Goal: Task Accomplishment & Management: Manage account settings

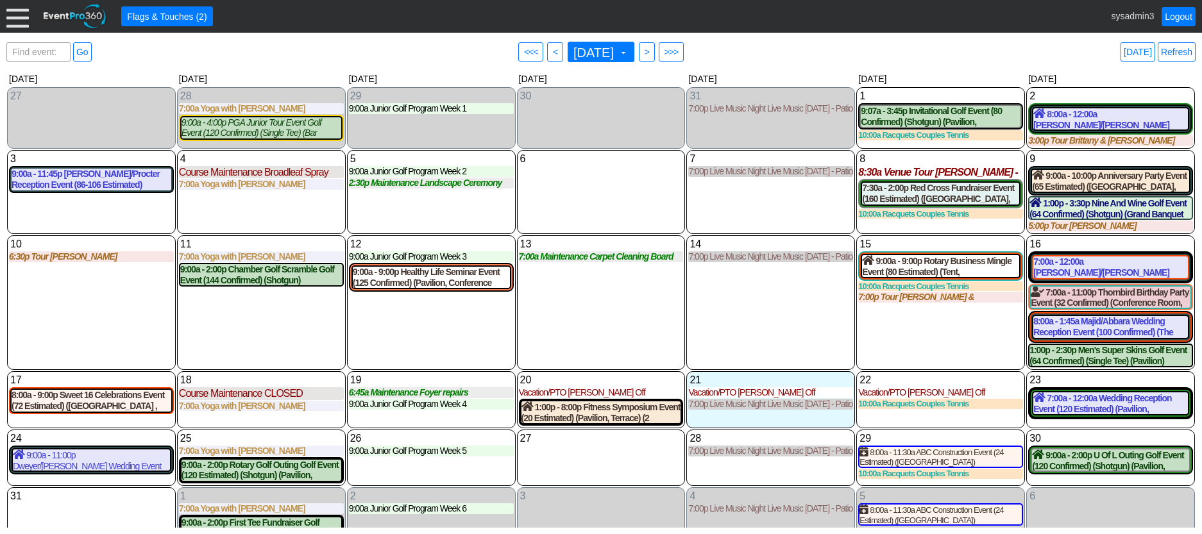
click at [26, 19] on div at bounding box center [17, 16] width 22 height 22
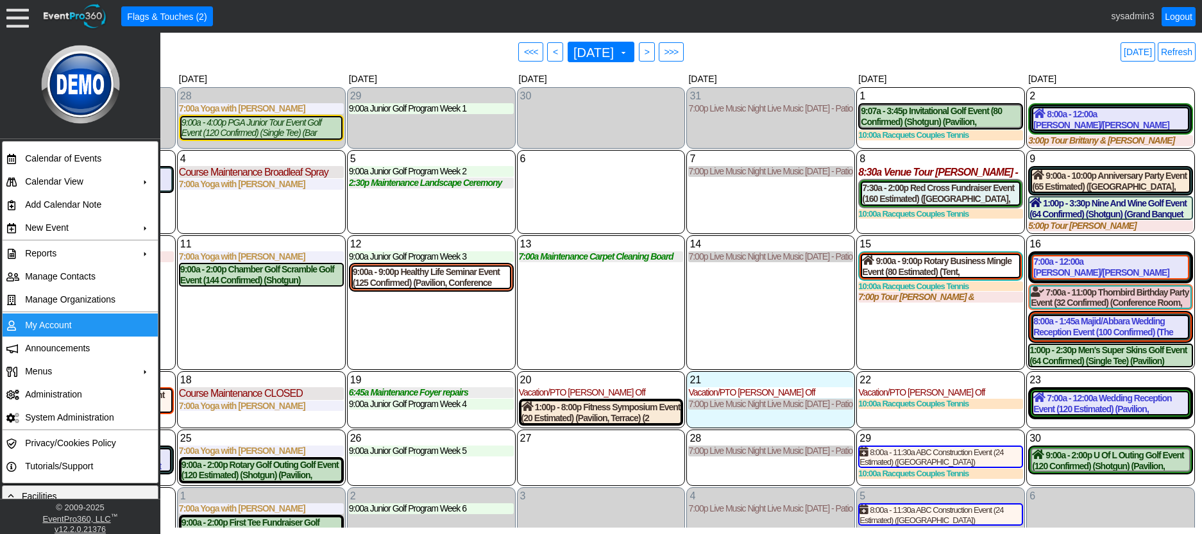
click at [51, 323] on td "My Account" at bounding box center [77, 325] width 115 height 23
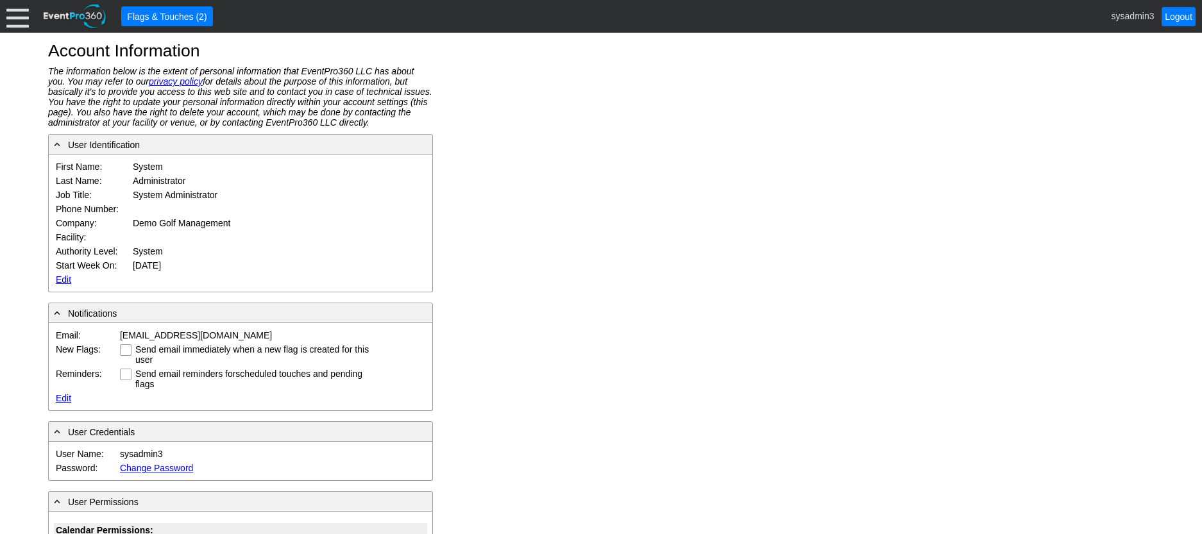
click at [17, 17] on div at bounding box center [17, 16] width 22 height 22
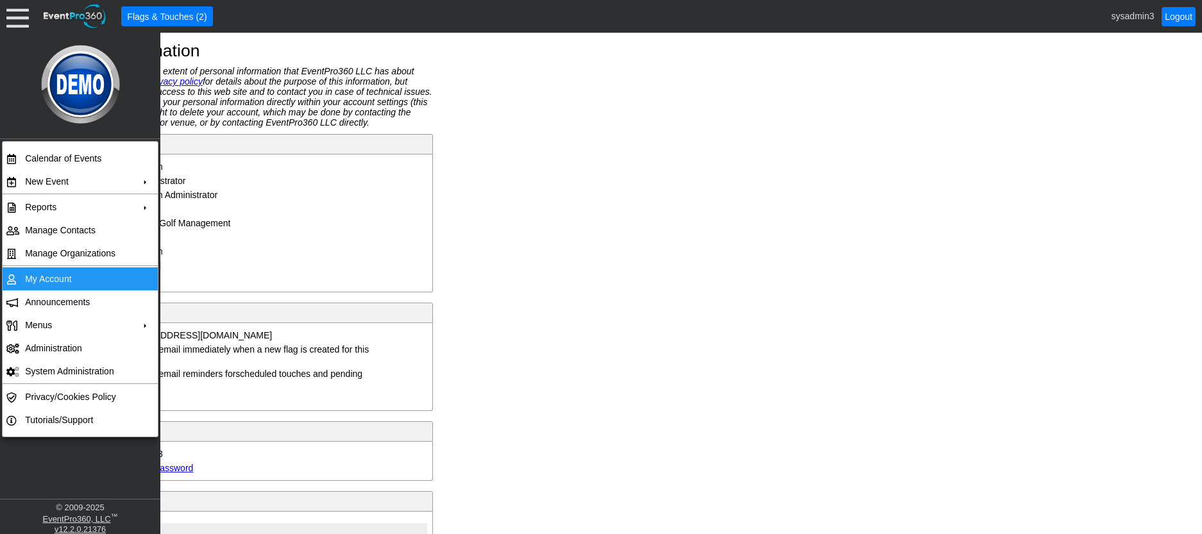
click at [53, 278] on td "My Account" at bounding box center [77, 278] width 115 height 23
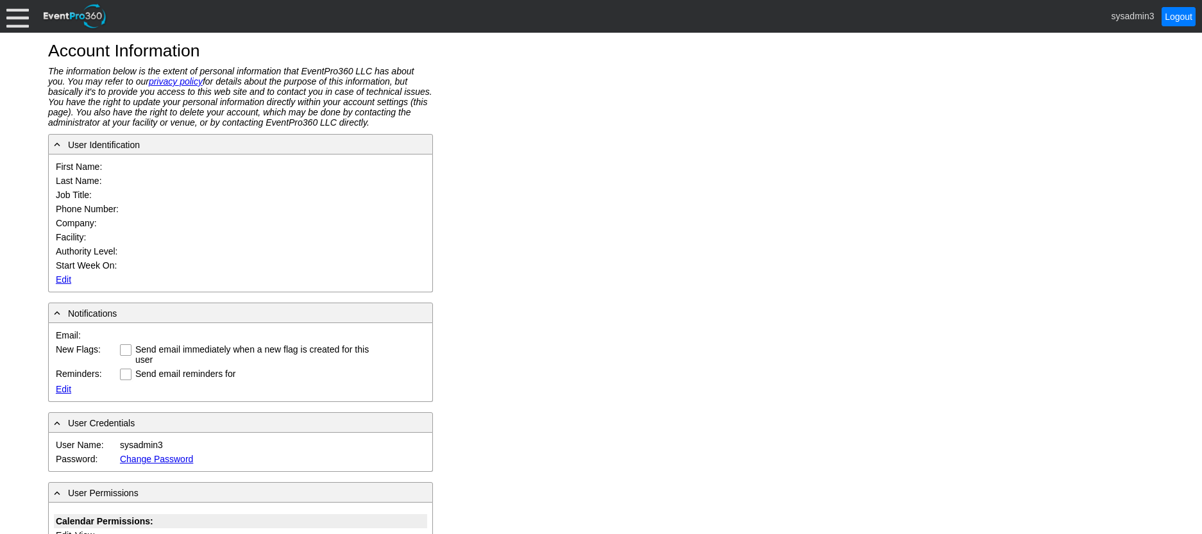
type input "System"
type input "Administrator"
type input "System Administrator"
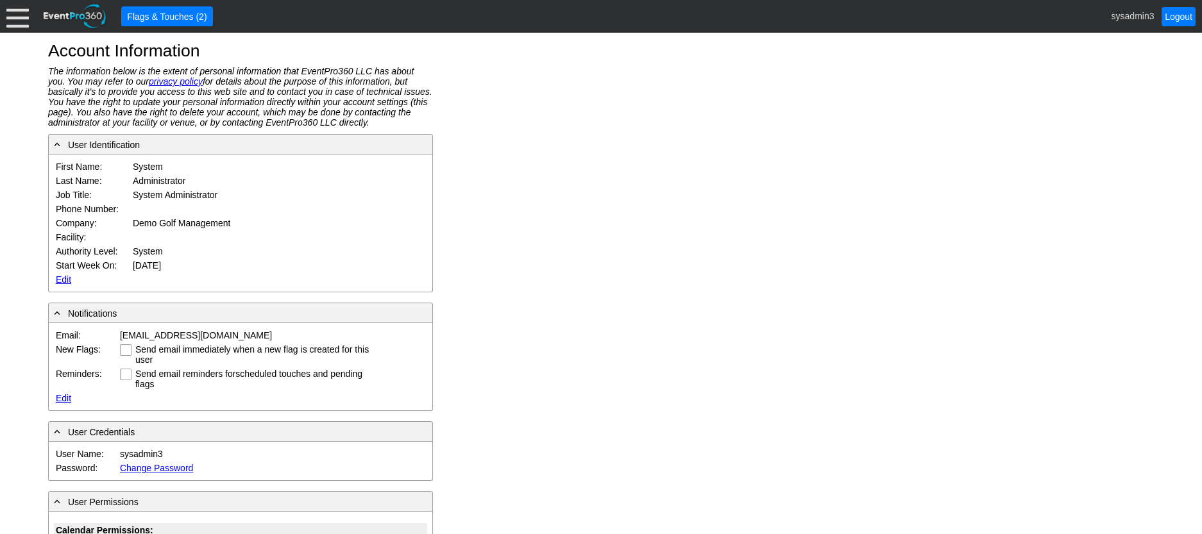
click at [62, 278] on link "Edit" at bounding box center [63, 280] width 15 height 10
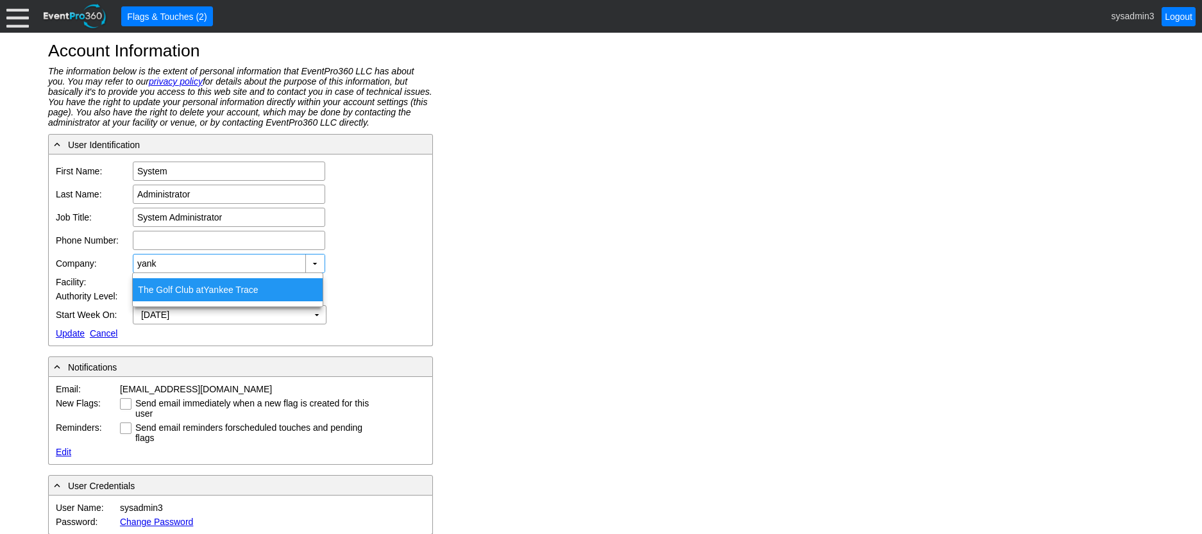
click at [192, 290] on div "The Golf Club at Yank ee Trace" at bounding box center [228, 289] width 190 height 23
type input "The Golf Club at Yankee Trace"
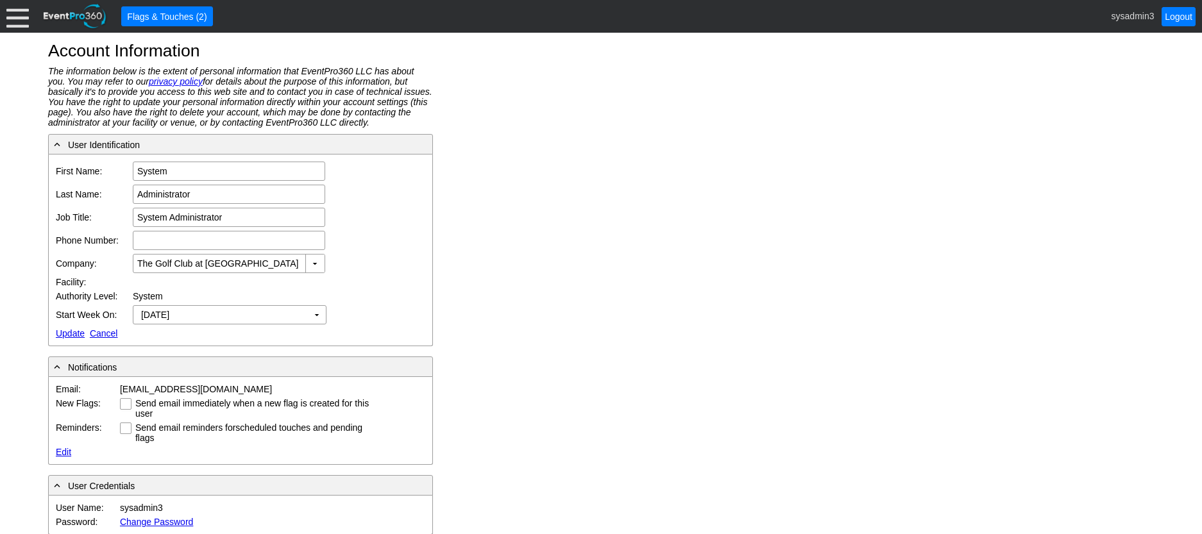
click at [66, 335] on link "Update" at bounding box center [70, 333] width 29 height 10
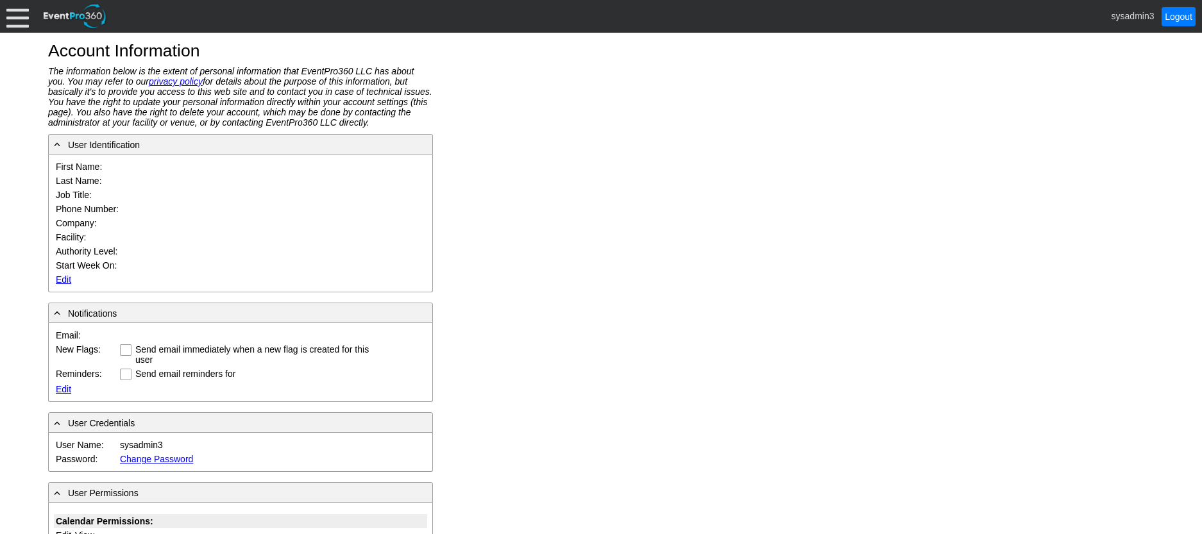
click at [21, 11] on div at bounding box center [17, 16] width 22 height 22
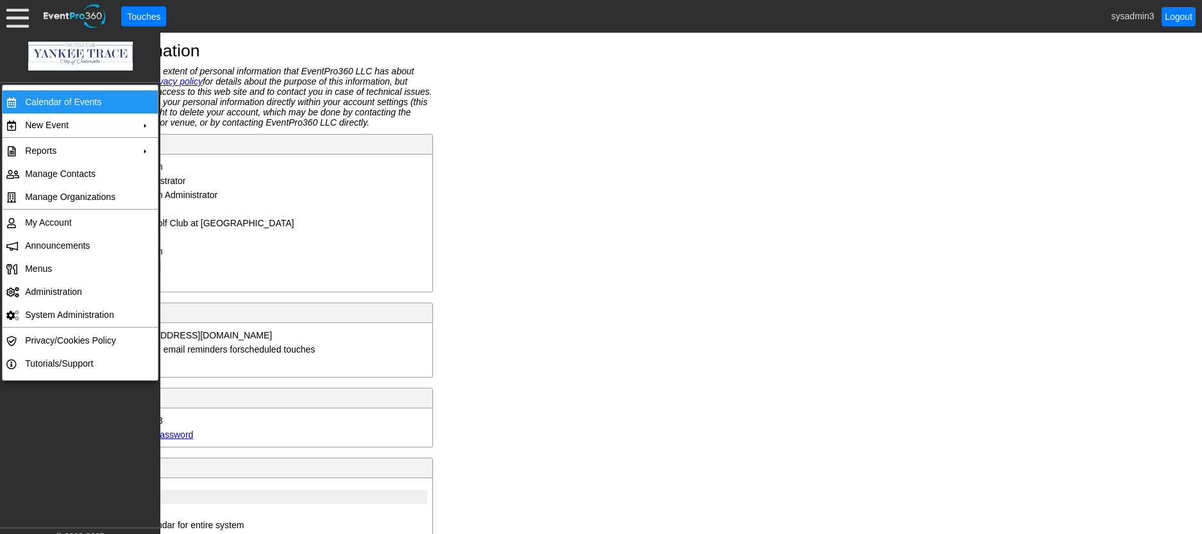
click at [66, 101] on td "Calendar of Events" at bounding box center [77, 101] width 115 height 23
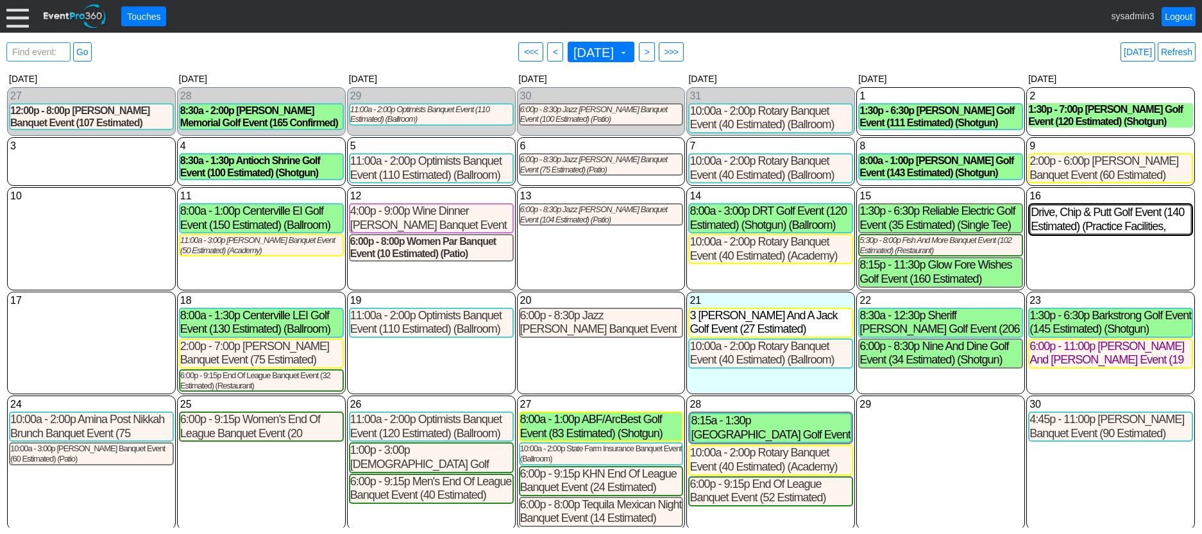
click at [48, 49] on span "Find event: enter title" at bounding box center [39, 58] width 58 height 31
type input "alter"
click at [89, 51] on link "Go" at bounding box center [82, 51] width 19 height 19
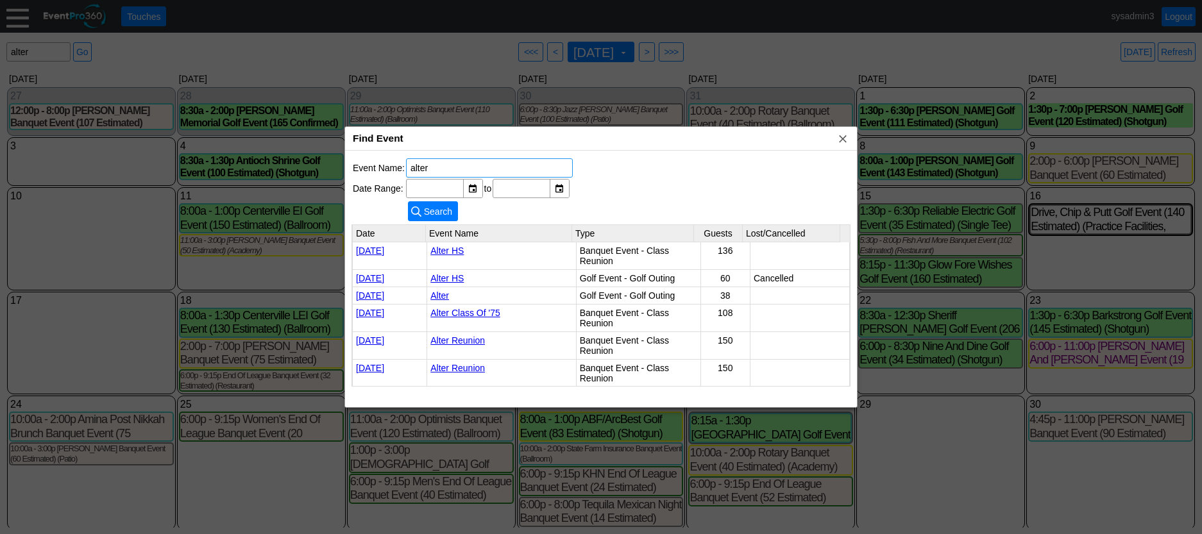
scroll to position [1, 0]
click at [466, 312] on link "Alter Class Of '75" at bounding box center [465, 312] width 70 height 10
click at [436, 291] on link "Alter" at bounding box center [439, 294] width 19 height 10
click at [842, 136] on span "x" at bounding box center [842, 138] width 13 height 13
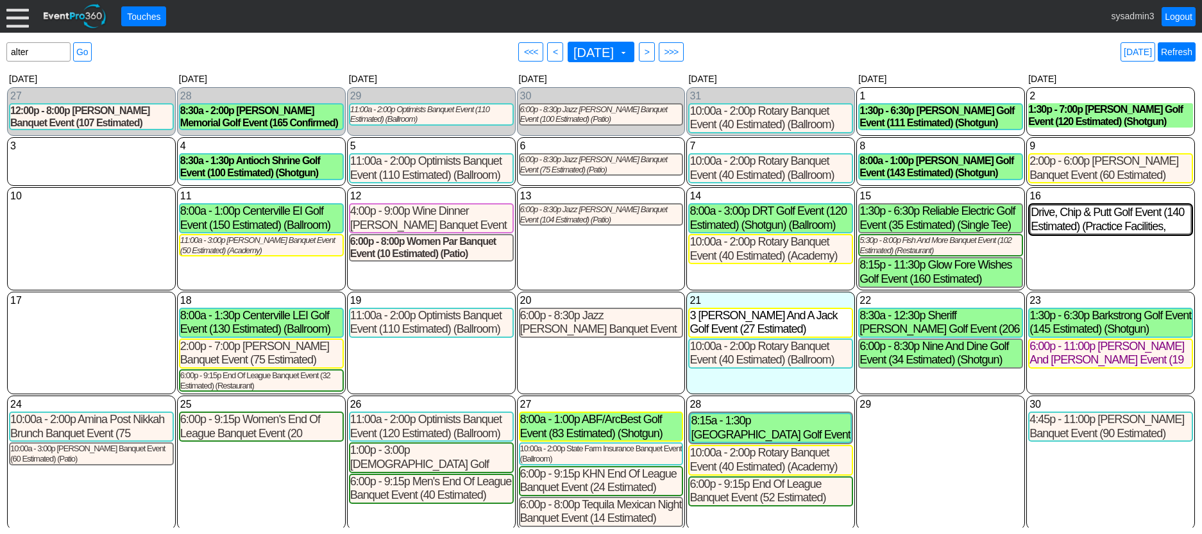
click at [1181, 56] on link "Refresh" at bounding box center [1177, 51] width 38 height 19
click at [1176, 15] on link "Logout" at bounding box center [1179, 16] width 34 height 19
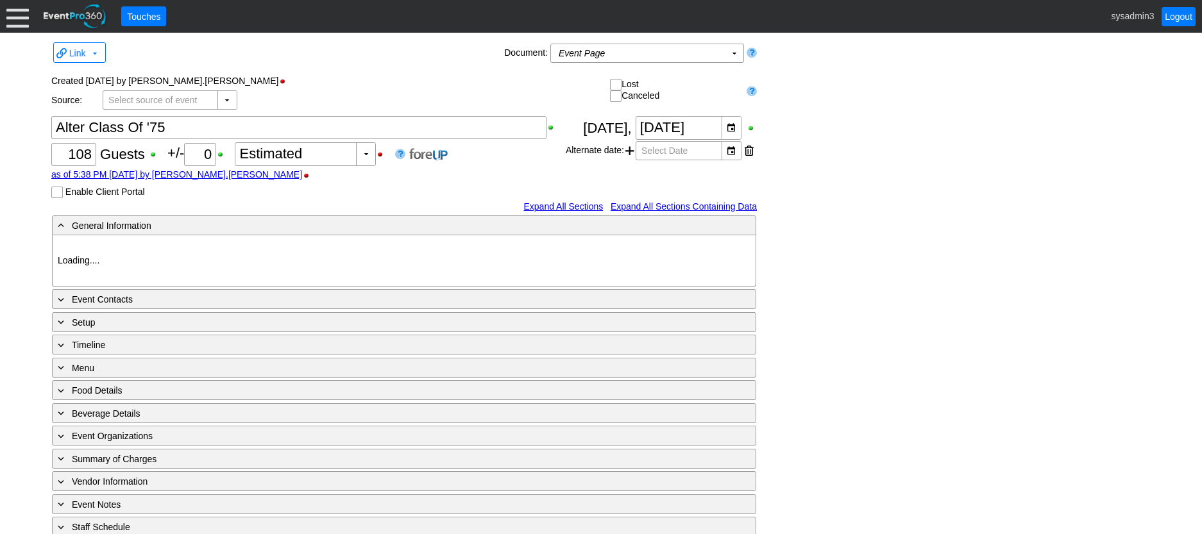
type input "Yankee Trace"
type input "Class Reunion"
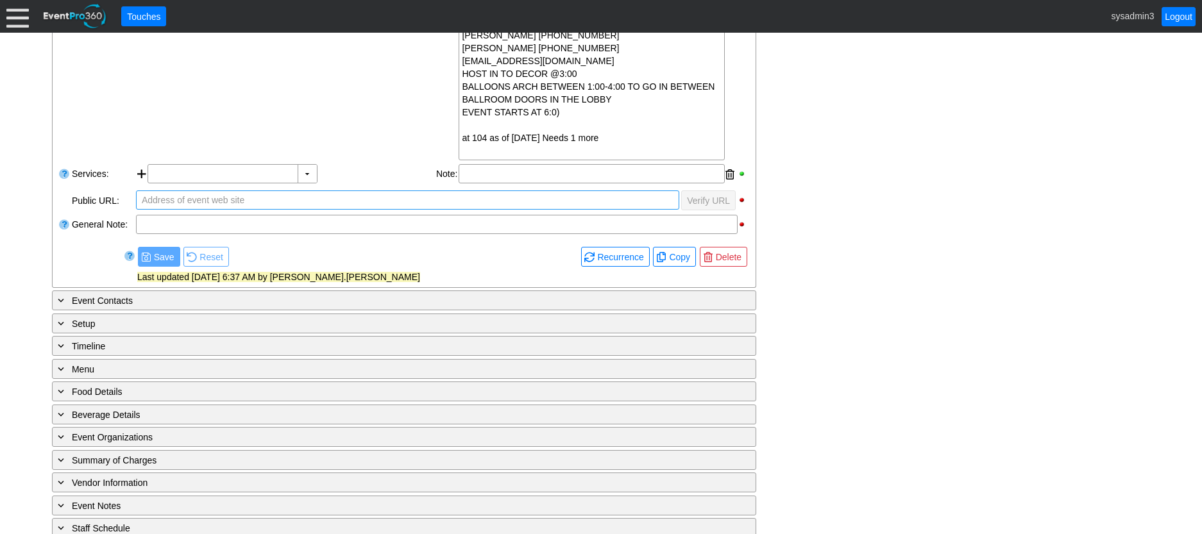
scroll to position [385, 0]
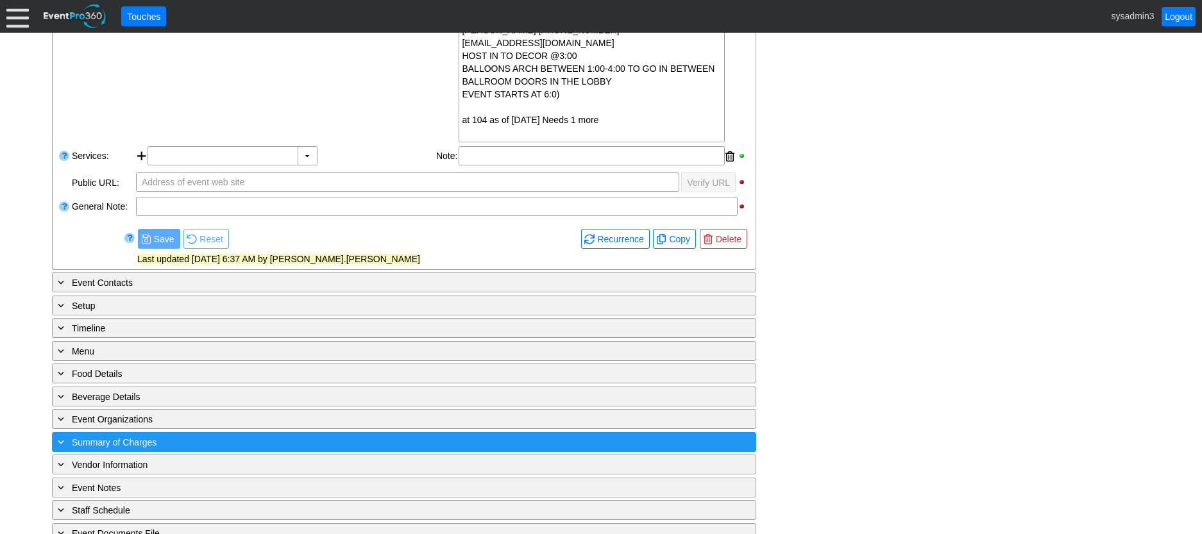
click at [341, 441] on div "+ Summary of Charges" at bounding box center [377, 442] width 645 height 15
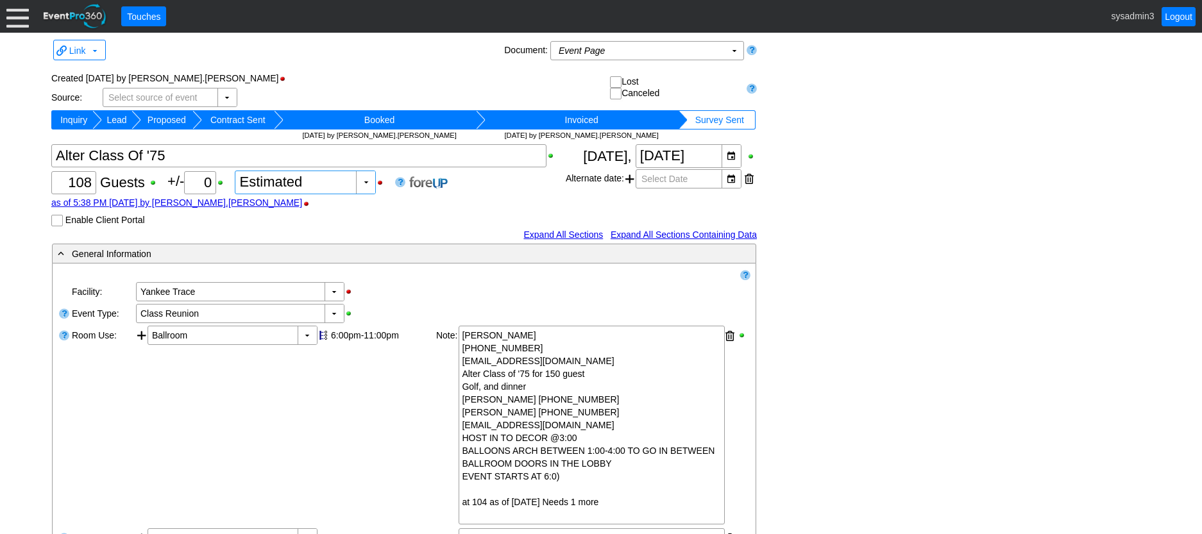
scroll to position [0, 0]
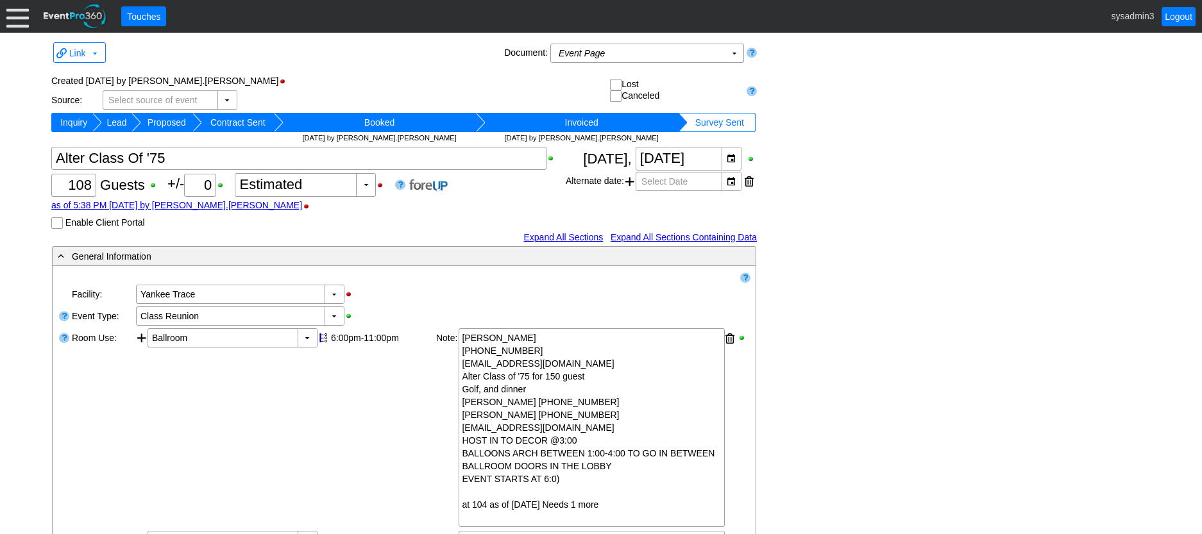
click at [19, 17] on div at bounding box center [17, 16] width 22 height 22
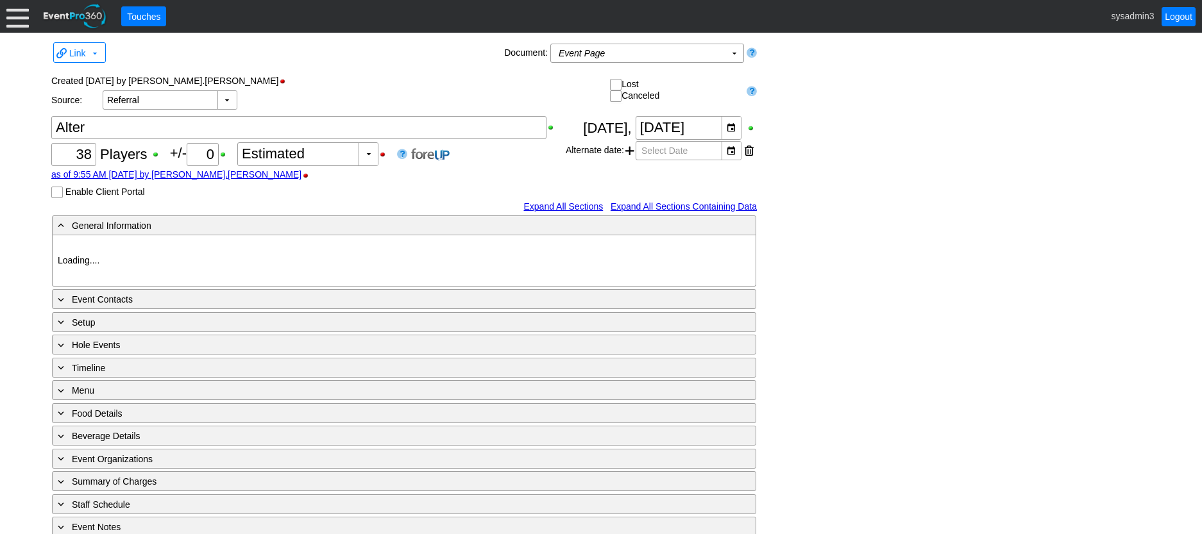
type input "Yankee Trace"
type input "Golf Outing"
type input "Scramble"
type input "Sequential"
type input "Gold"
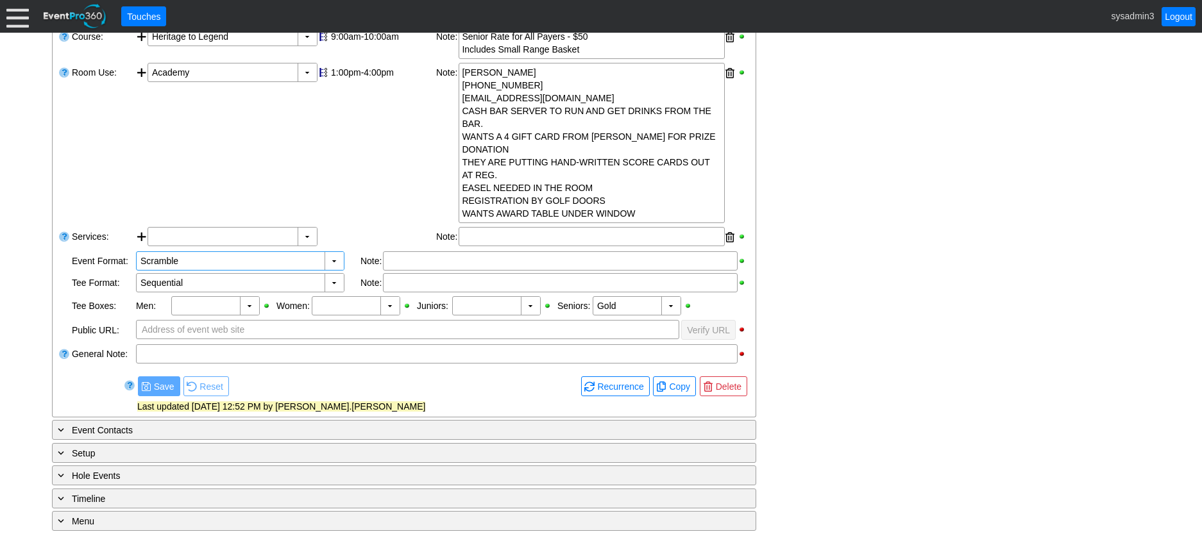
scroll to position [458, 0]
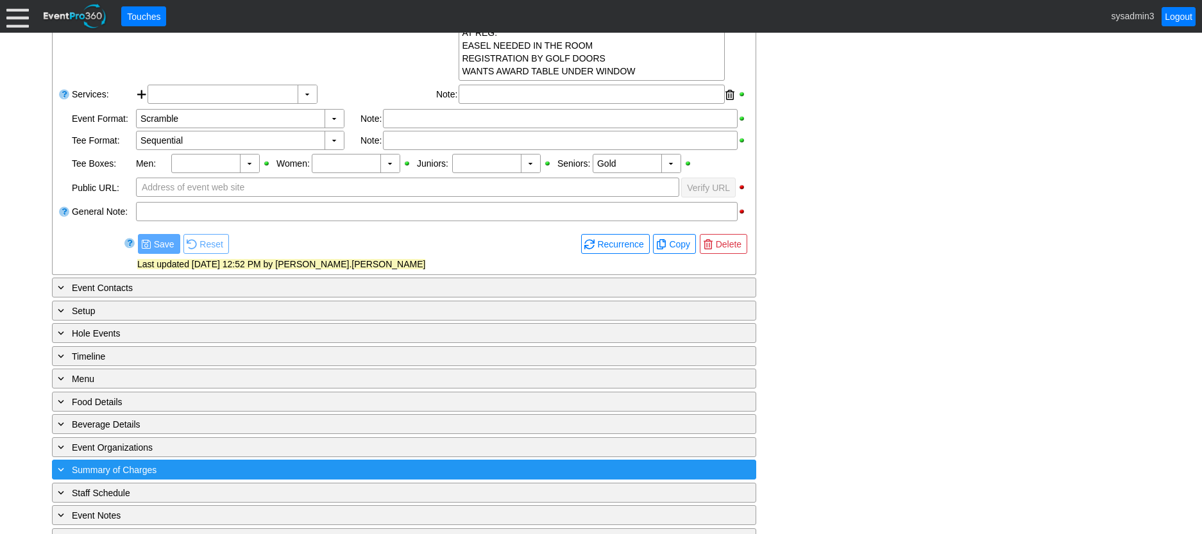
click at [279, 462] on div "+ Summary of Charges" at bounding box center [377, 469] width 645 height 15
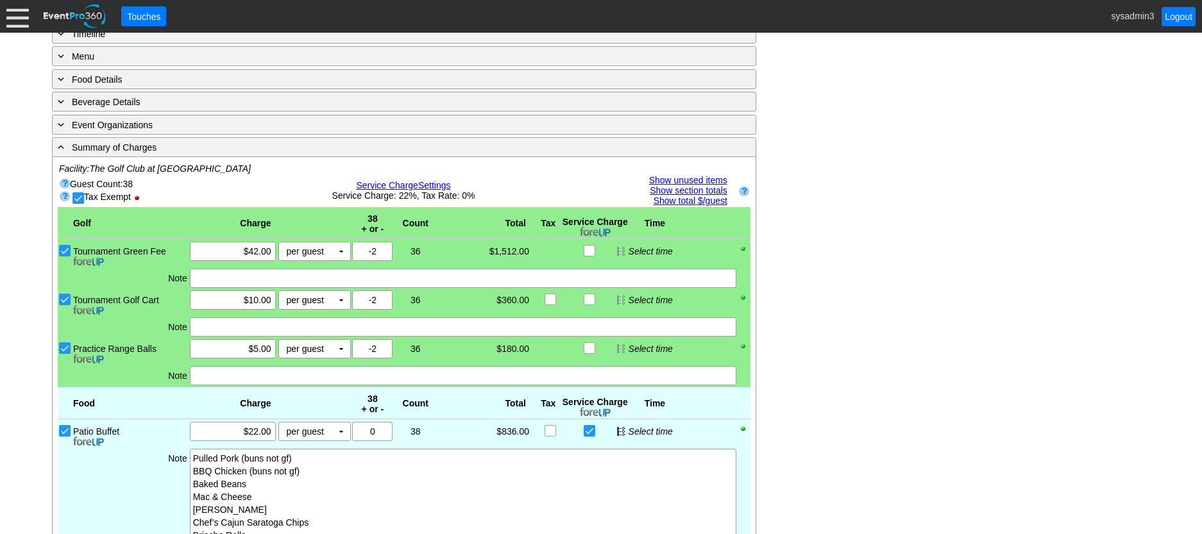
scroll to position [770, 0]
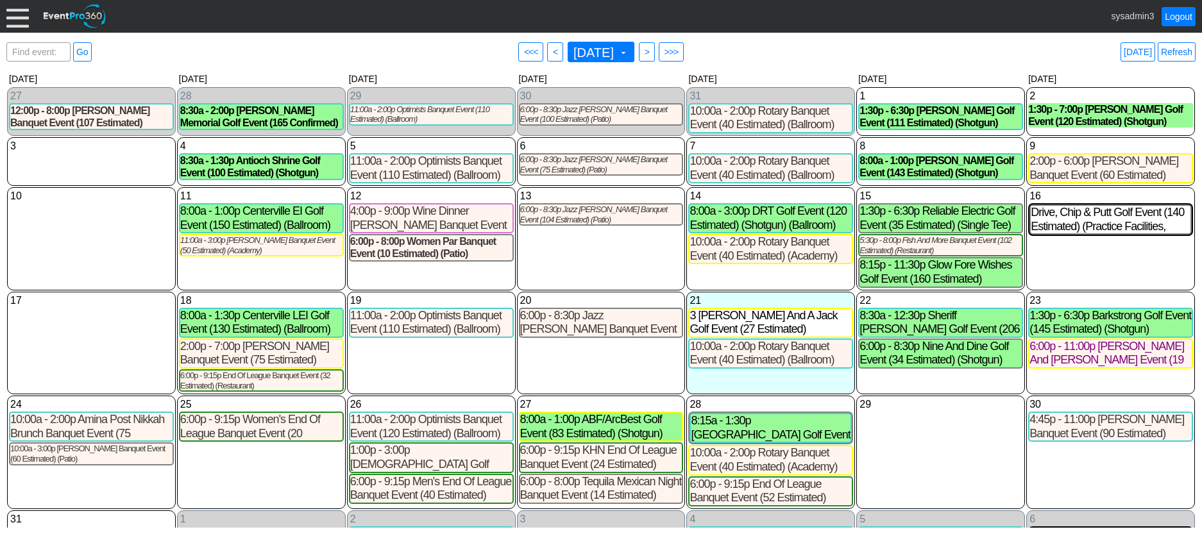
click at [22, 17] on div at bounding box center [17, 16] width 22 height 22
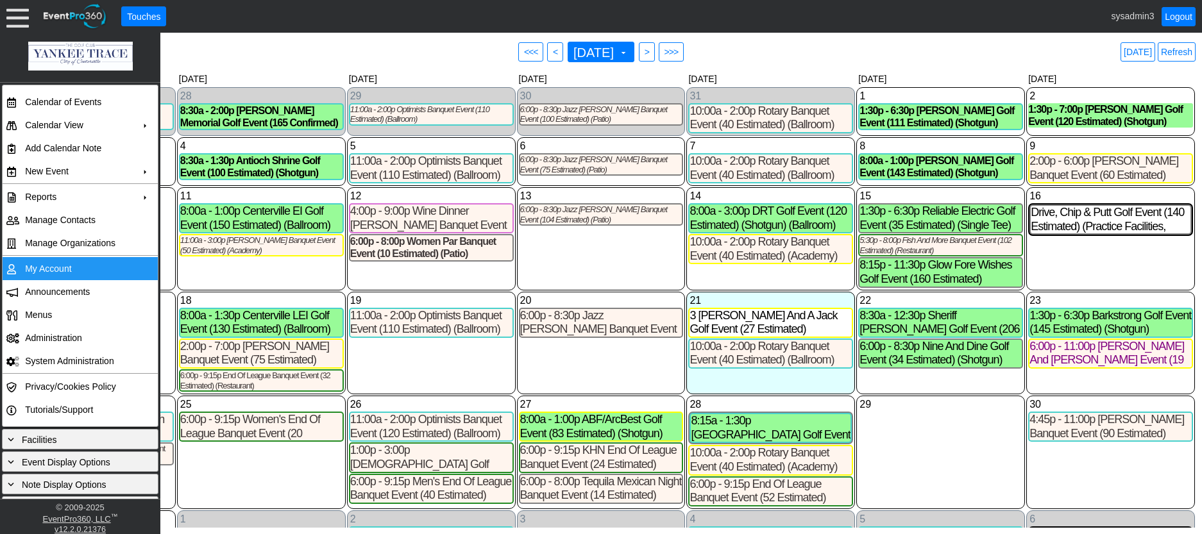
click at [58, 264] on td "My Account" at bounding box center [77, 268] width 115 height 23
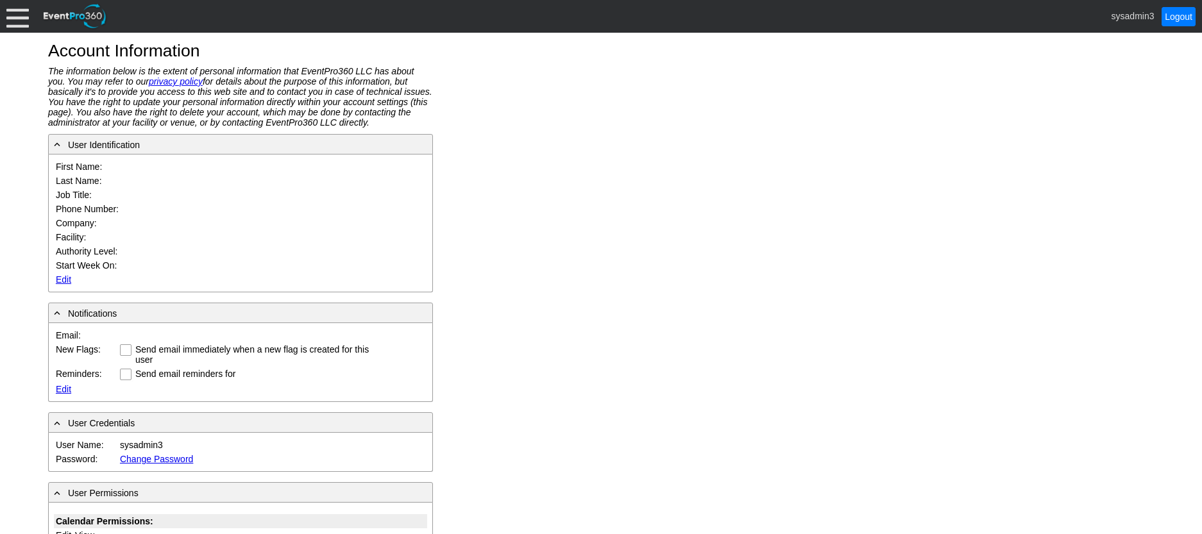
type input "System"
type input "Administrator"
type input "System Administrator"
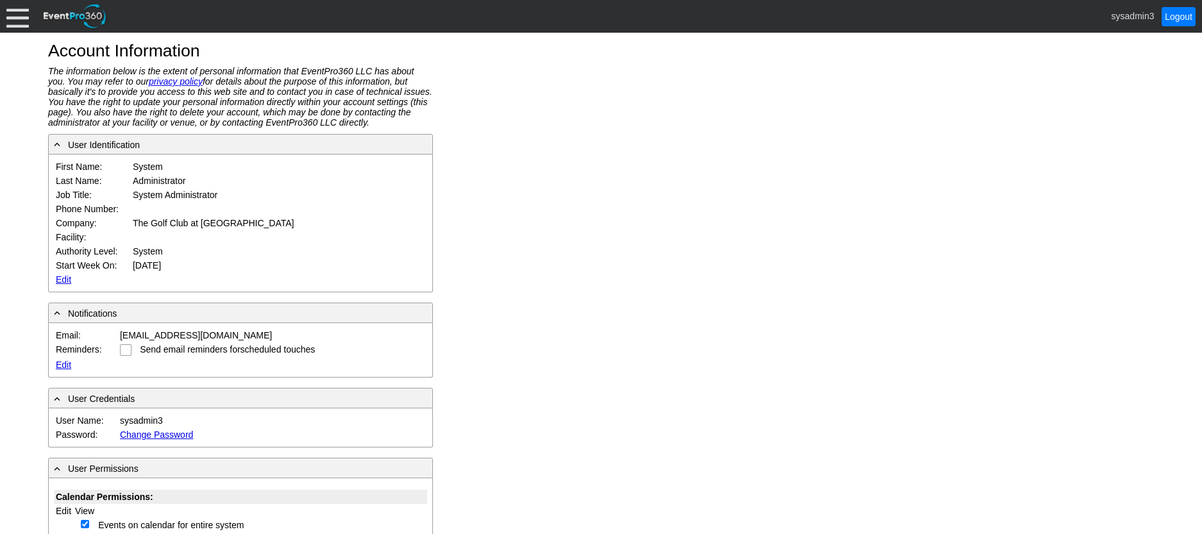
click at [64, 280] on link "Edit" at bounding box center [63, 280] width 15 height 10
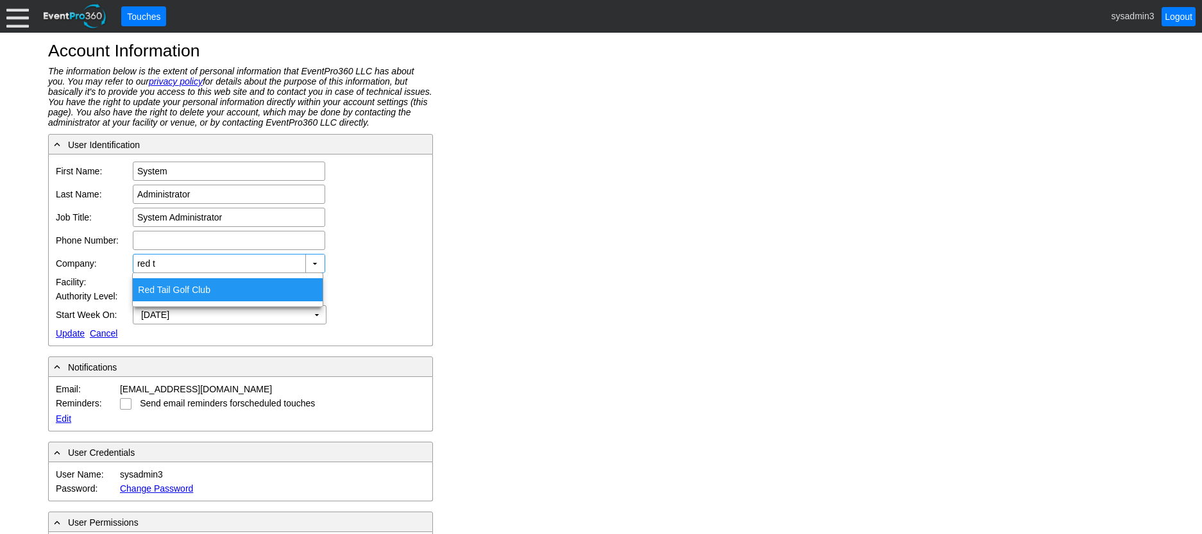
click at [208, 287] on div "Red T ail Golf Club" at bounding box center [228, 289] width 190 height 23
type input "Red Tail Golf Club"
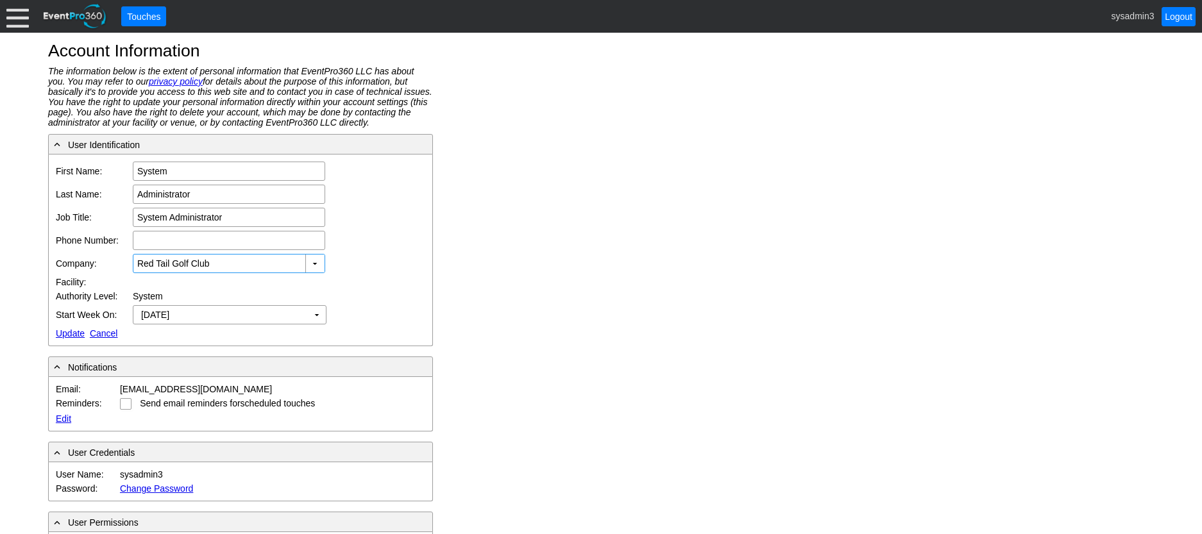
click at [62, 330] on link "Update" at bounding box center [70, 333] width 29 height 10
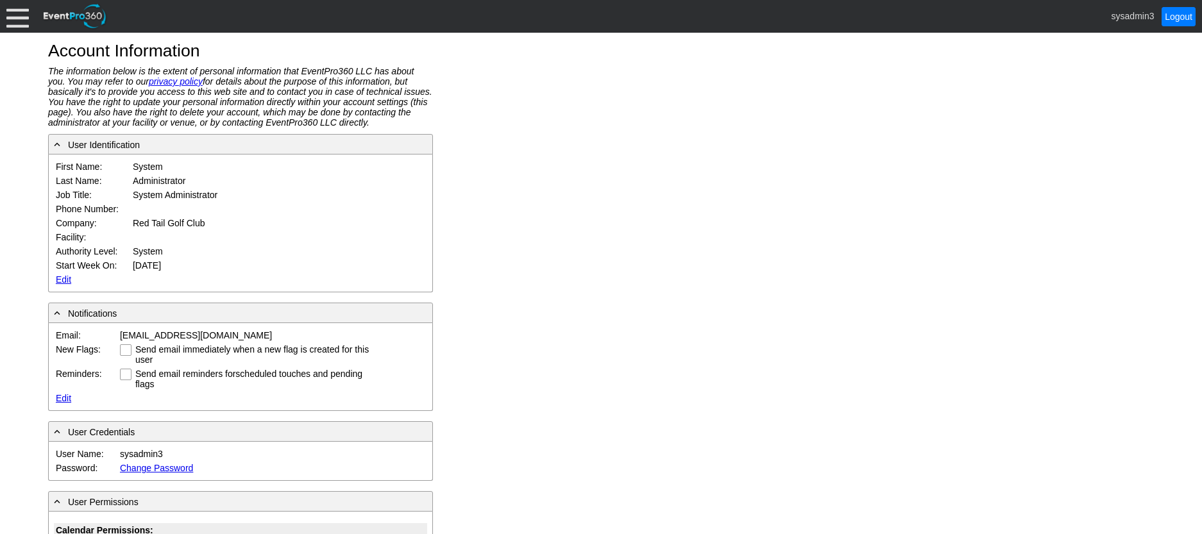
click at [22, 19] on div at bounding box center [17, 16] width 22 height 22
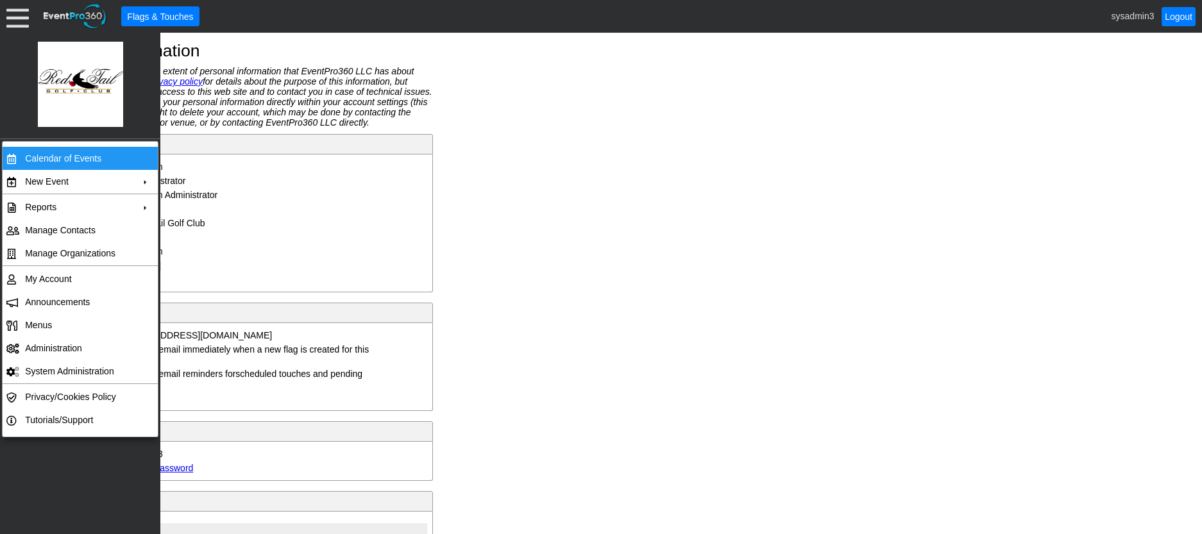
click at [60, 157] on td "Calendar of Events" at bounding box center [77, 158] width 115 height 23
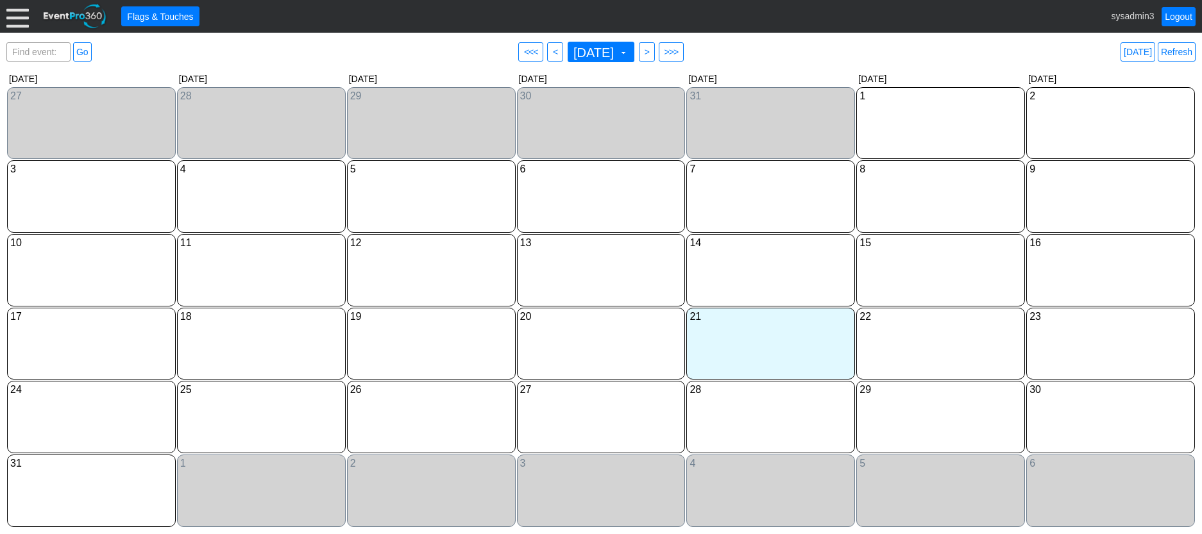
click at [18, 8] on div at bounding box center [17, 16] width 22 height 22
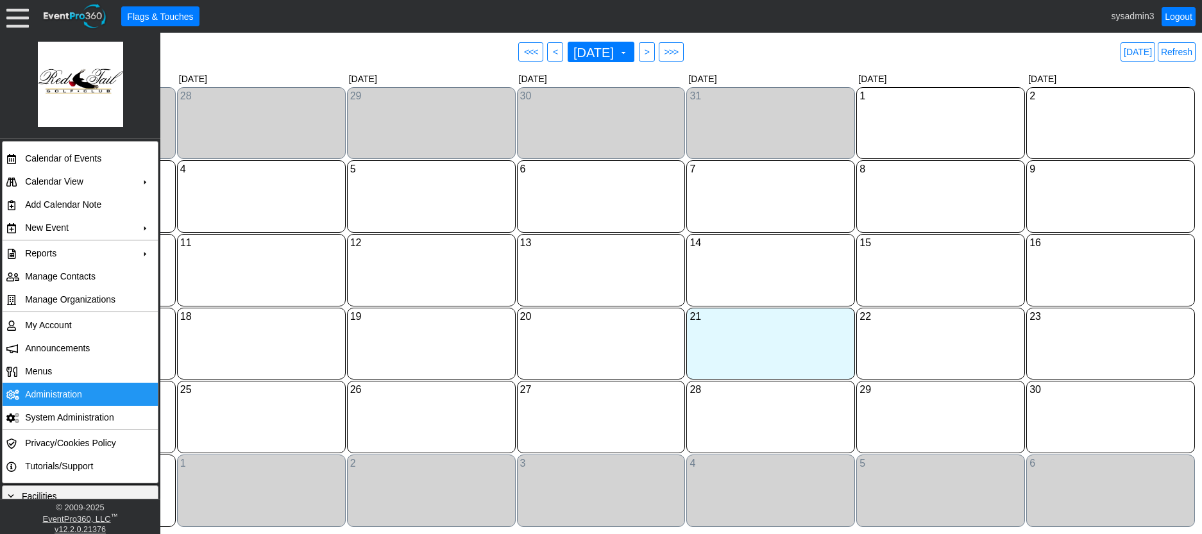
click at [47, 386] on td "Administration" at bounding box center [77, 394] width 115 height 23
click at [1183, 55] on link "Refresh" at bounding box center [1177, 51] width 38 height 19
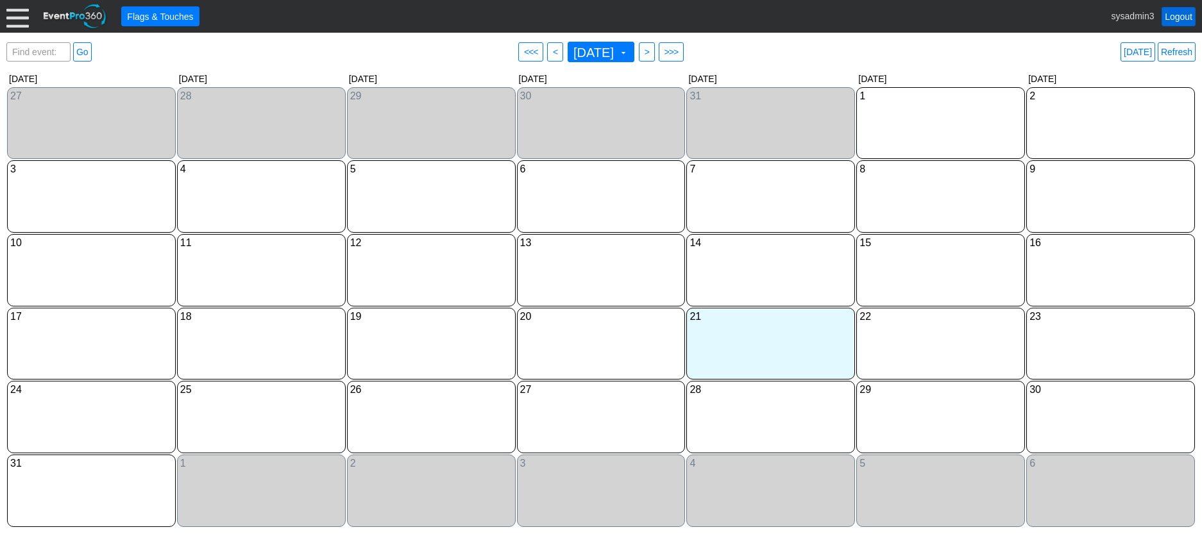
click at [1180, 11] on link "Logout" at bounding box center [1179, 16] width 34 height 19
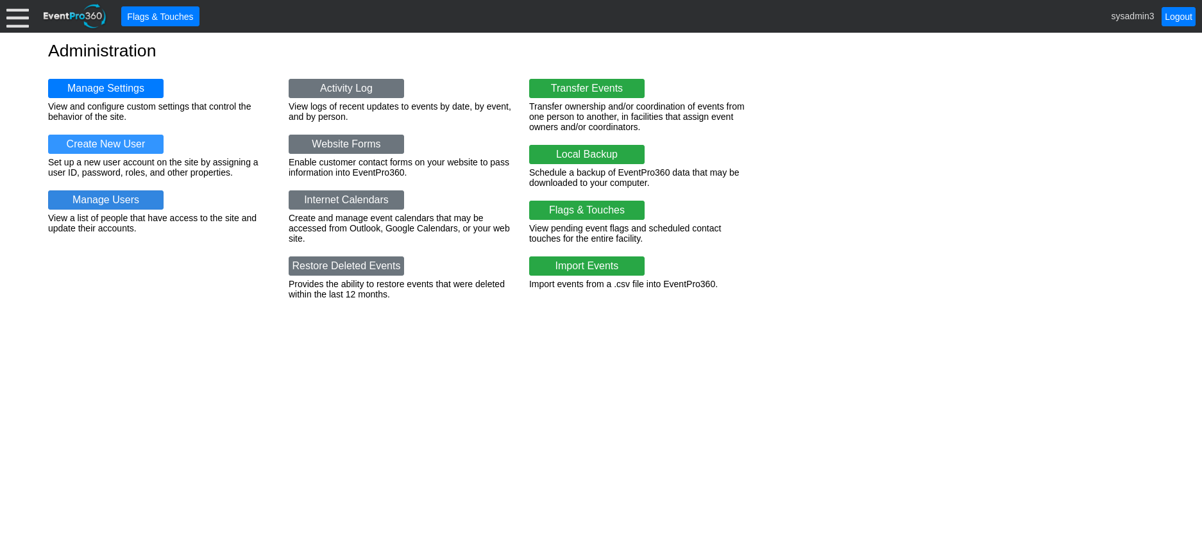
click at [104, 199] on link "Manage Users" at bounding box center [105, 200] width 115 height 19
